Goal: Task Accomplishment & Management: Use online tool/utility

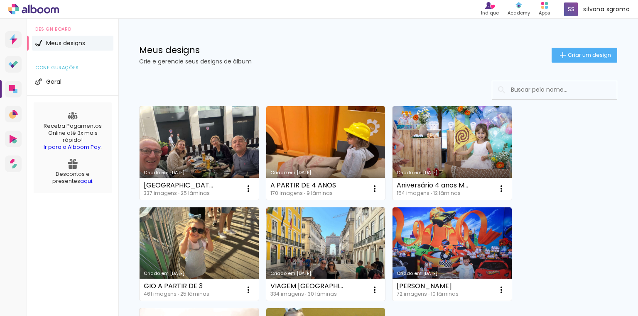
click at [214, 122] on link "Criado em [DATE]" at bounding box center [199, 153] width 119 height 94
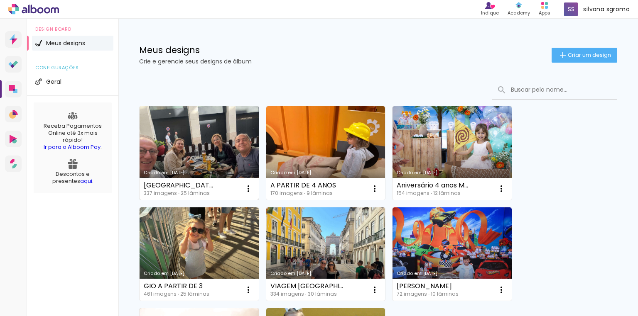
click at [205, 147] on link "Criado em [DATE]" at bounding box center [199, 153] width 119 height 94
